Goal: Navigation & Orientation: Find specific page/section

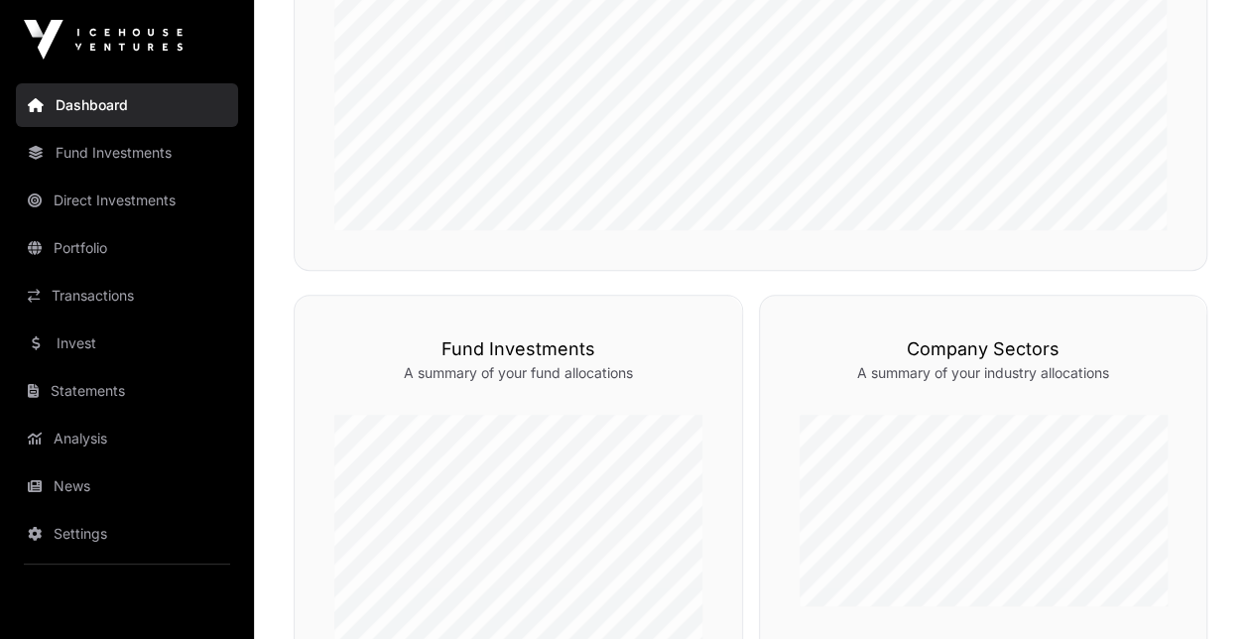
scroll to position [224, 0]
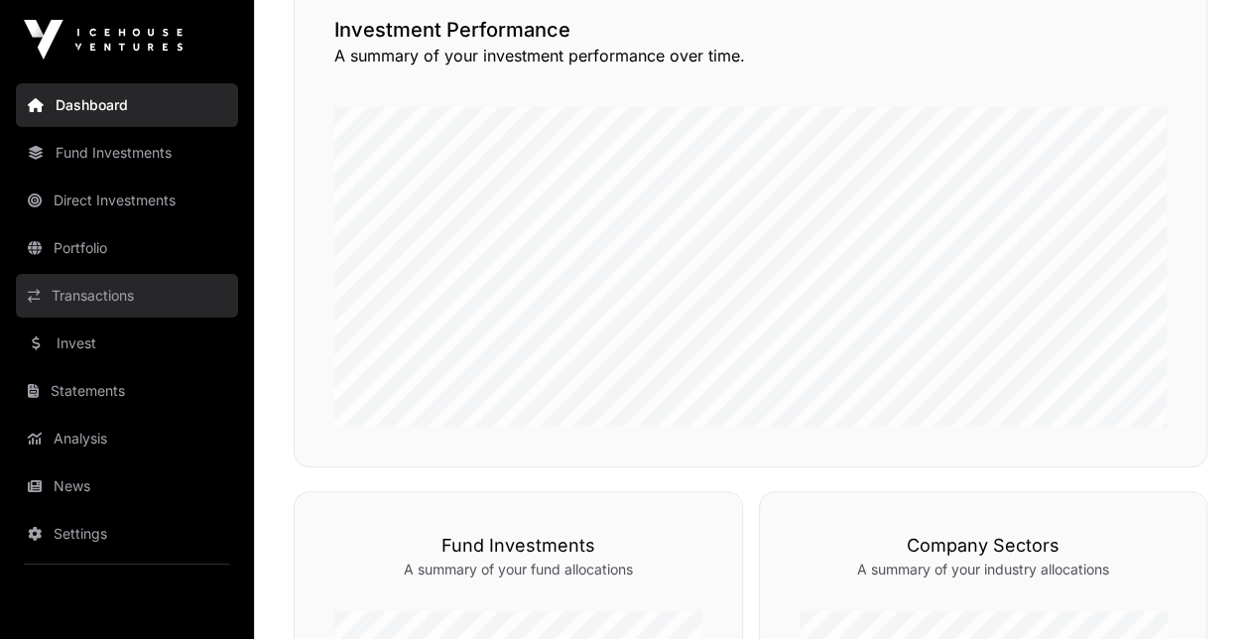
click at [127, 300] on link "Transactions" at bounding box center [127, 296] width 222 height 44
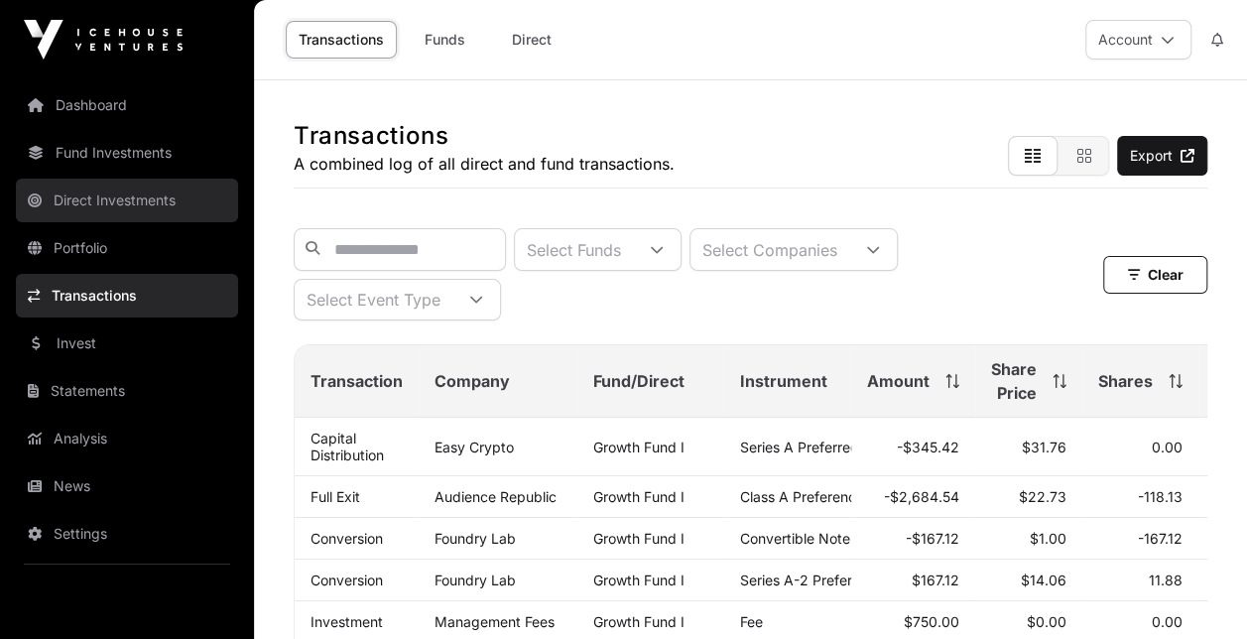
click at [129, 194] on link "Direct Investments" at bounding box center [127, 201] width 222 height 44
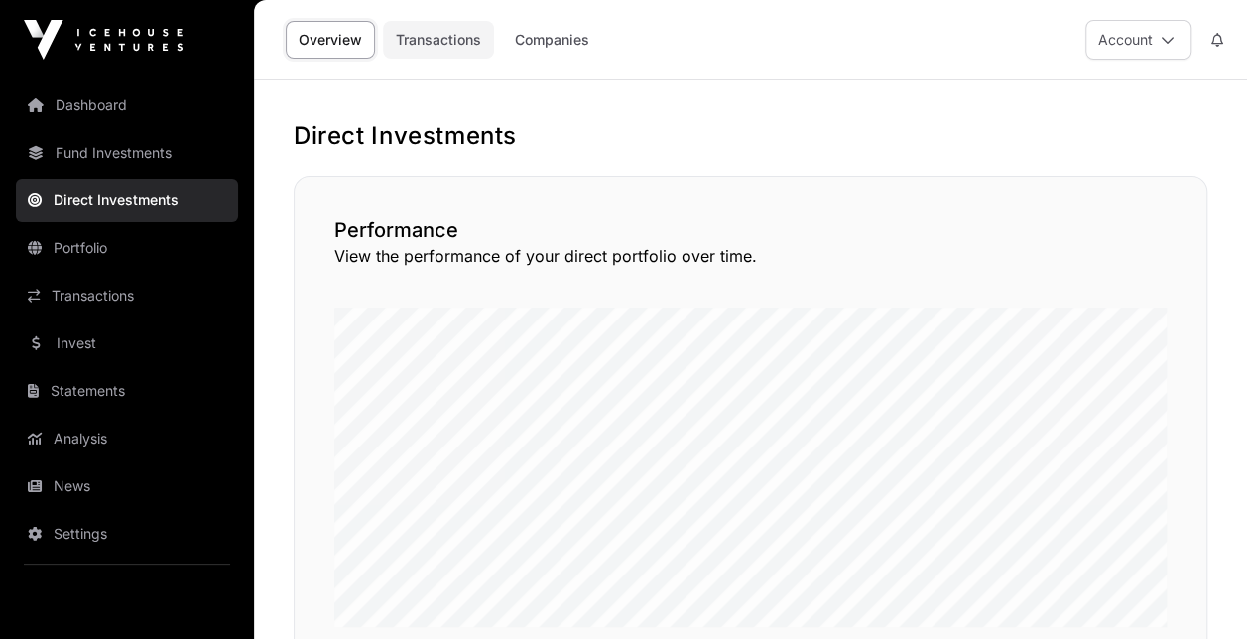
click at [451, 39] on link "Transactions" at bounding box center [438, 40] width 111 height 38
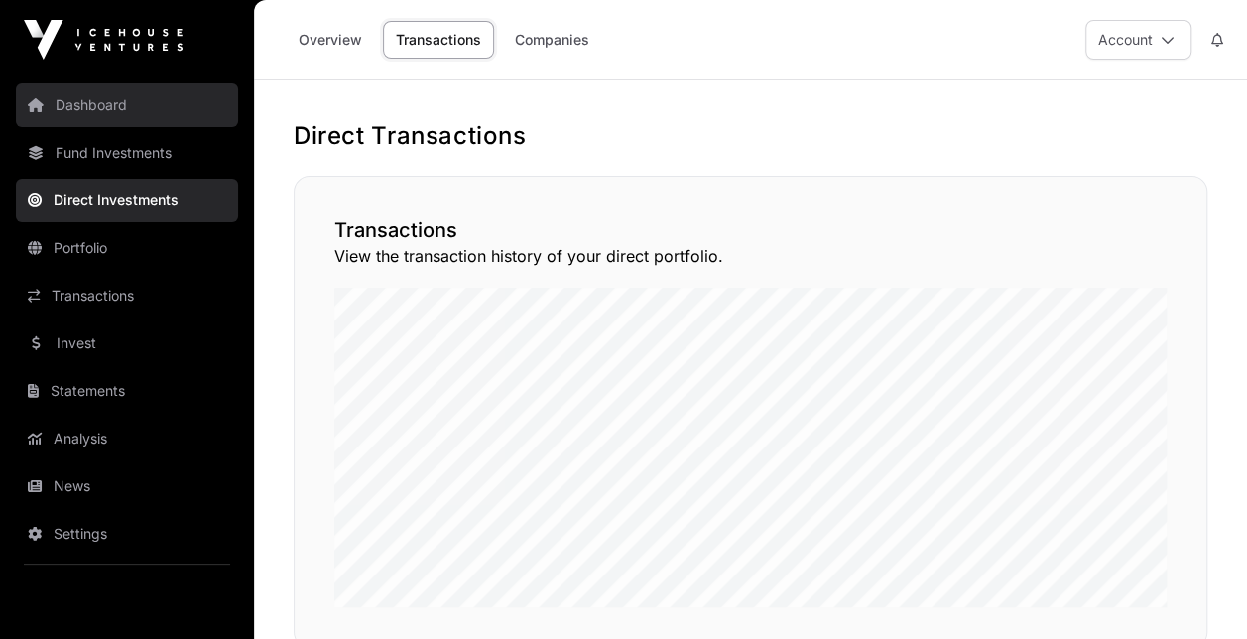
click at [127, 109] on link "Dashboard" at bounding box center [127, 105] width 222 height 44
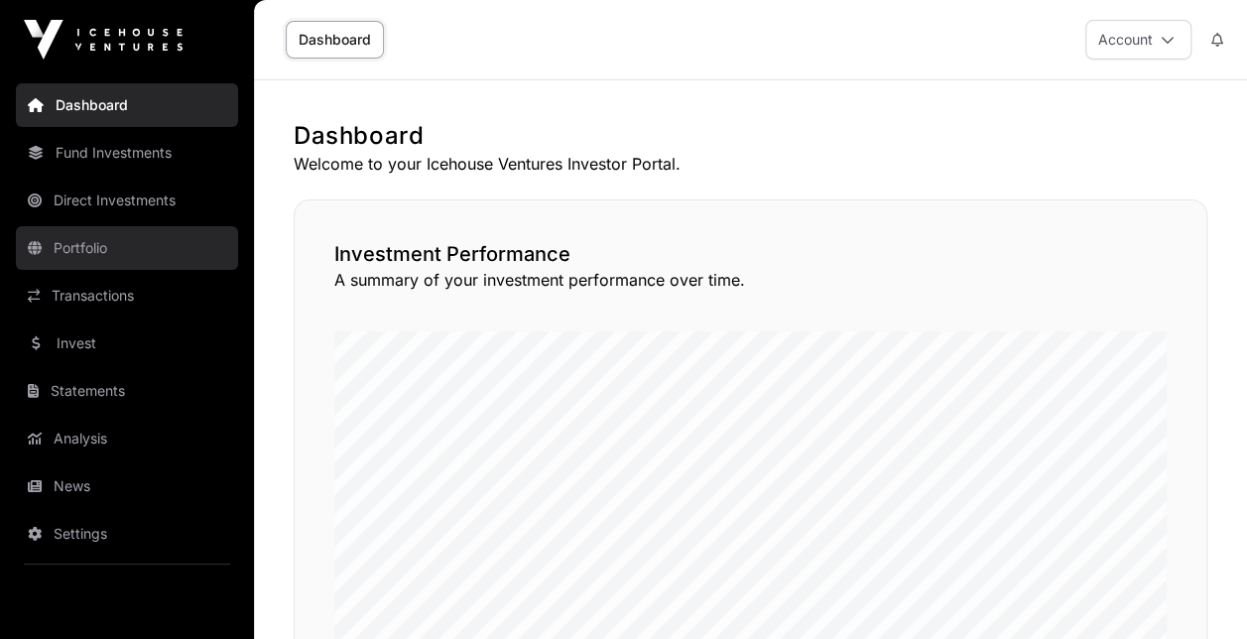
click at [105, 252] on link "Portfolio" at bounding box center [127, 248] width 222 height 44
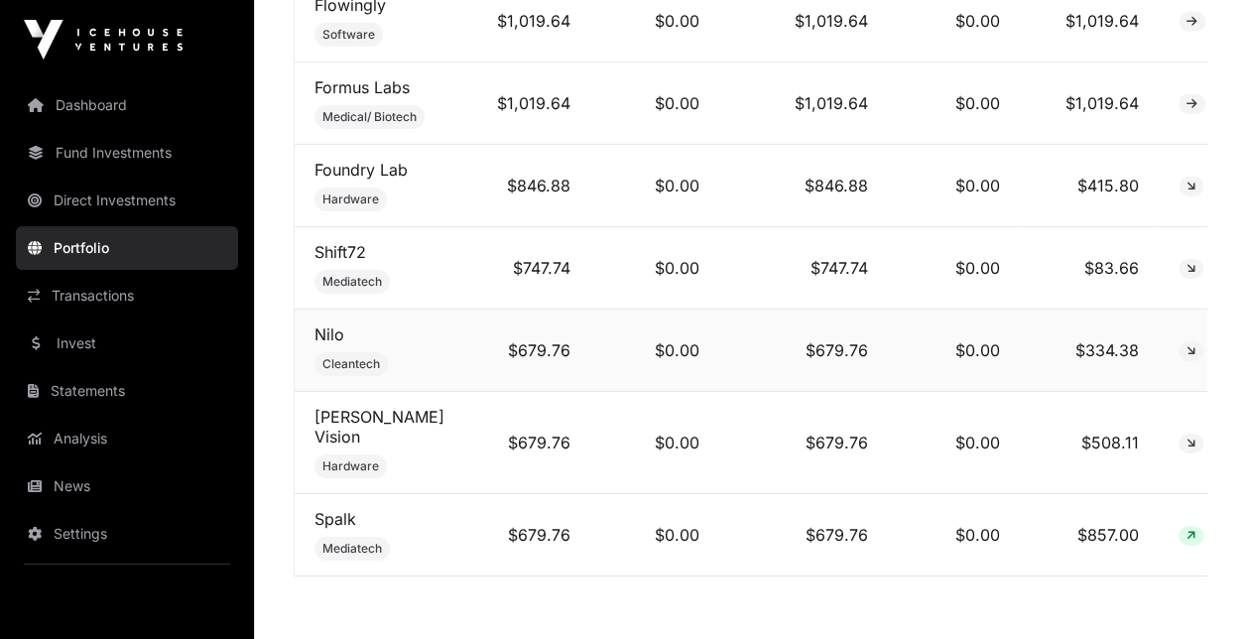
scroll to position [3253, 0]
